Goal: Information Seeking & Learning: Find specific fact

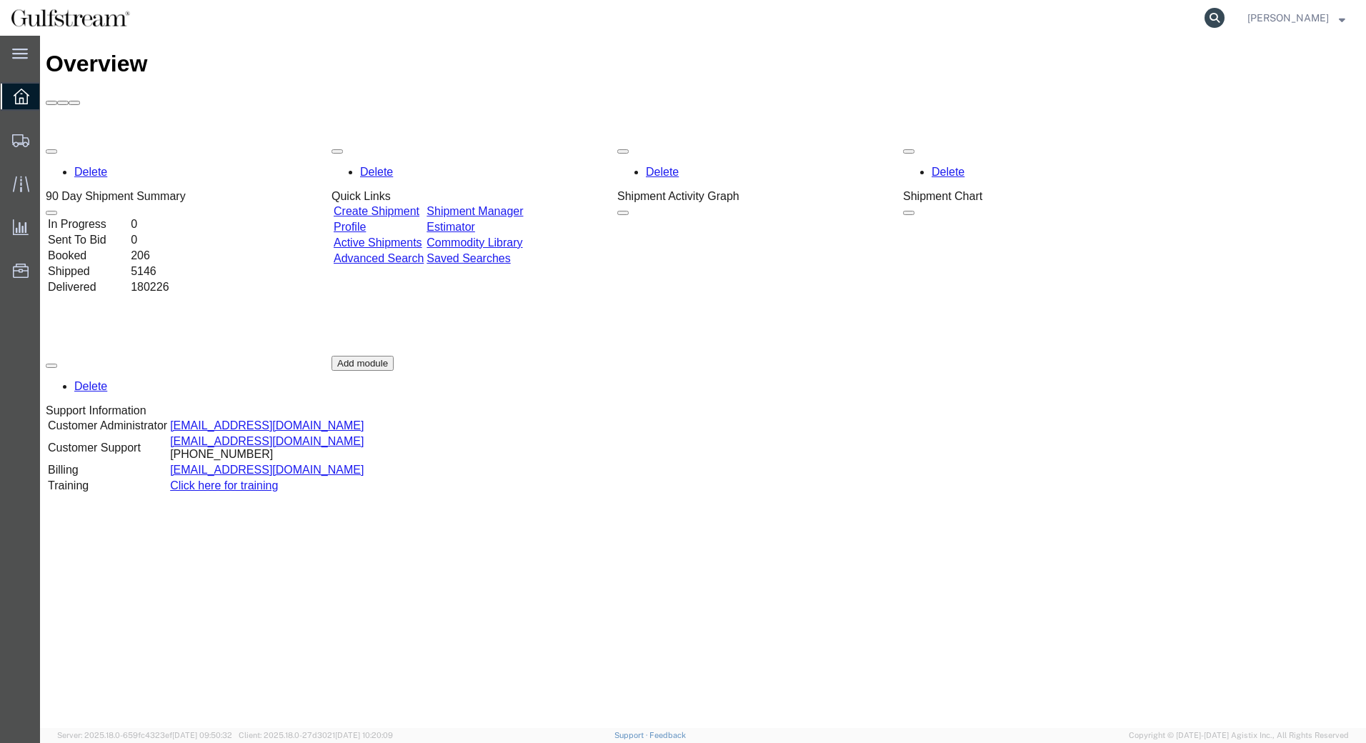
click at [1218, 21] on icon at bounding box center [1214, 18] width 20 height 20
click at [1160, 21] on input "search" at bounding box center [987, 18] width 434 height 34
paste input "1Z6390X30496754357"
type input "1Z6390X30496754357"
click at [1221, 11] on icon at bounding box center [1214, 18] width 20 height 20
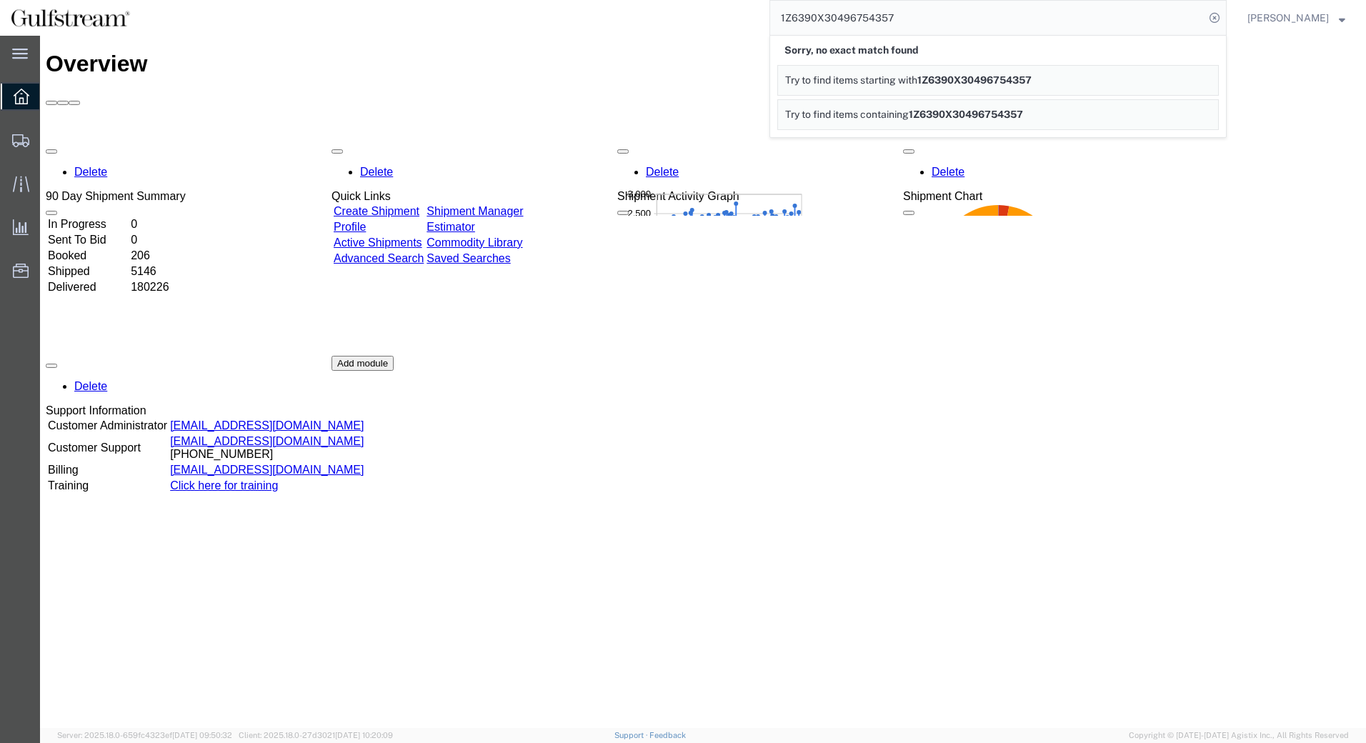
click at [909, 112] on span "Try to find items containing" at bounding box center [847, 114] width 124 height 11
